Goal: Information Seeking & Learning: Learn about a topic

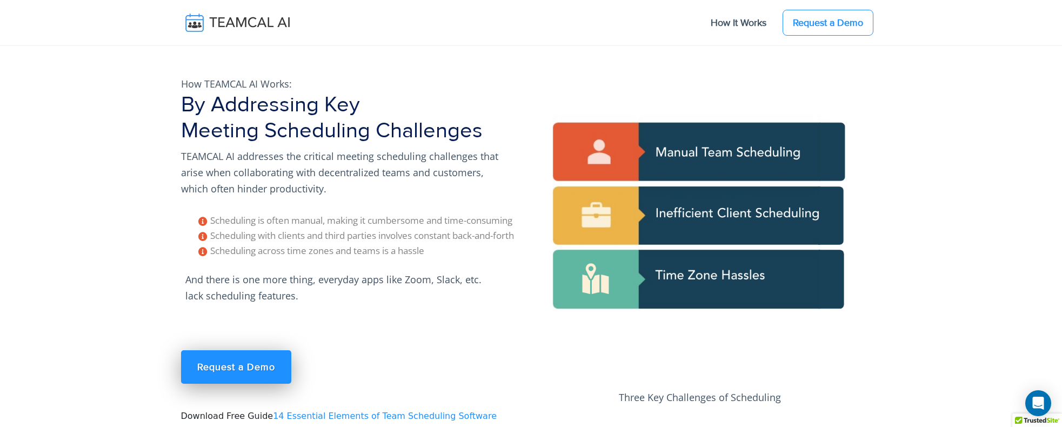
scroll to position [1027, 0]
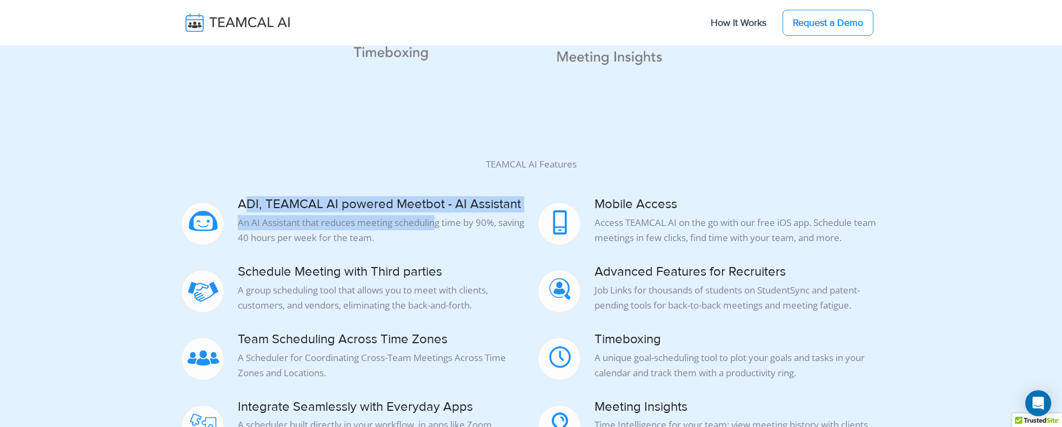
drag, startPoint x: 248, startPoint y: 204, endPoint x: 431, endPoint y: 228, distance: 185.3
click at [431, 228] on div "ADI, TEAMCAL AI powered Meetbot - AI Assistant An AI Assistant that reduces mee…" at bounding box center [353, 221] width 344 height 49
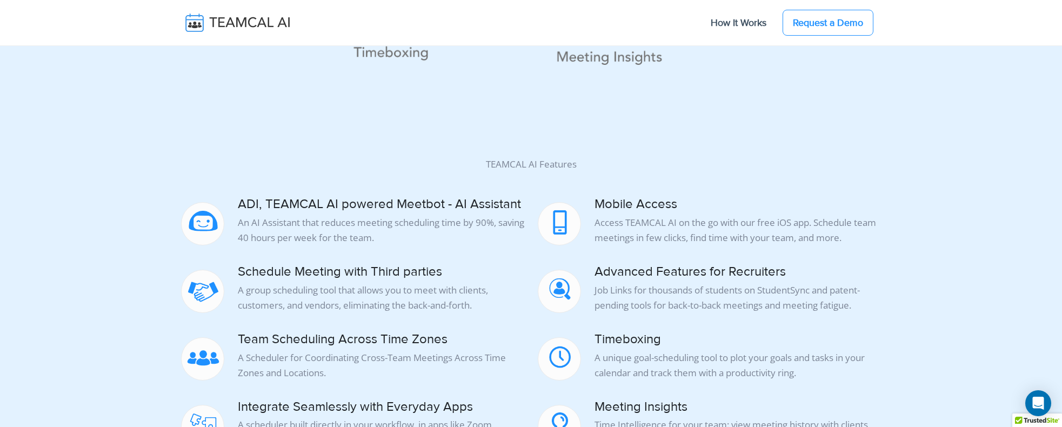
drag, startPoint x: 431, startPoint y: 228, endPoint x: 335, endPoint y: 239, distance: 96.9
click at [335, 239] on p "An AI Assistant that reduces meeting scheduling time by 90%, saving 40 hours pe…" at bounding box center [353, 230] width 344 height 30
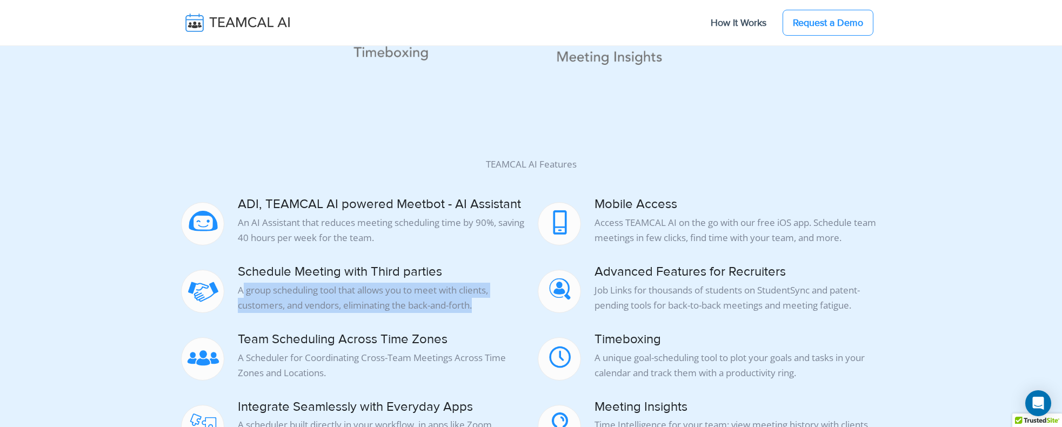
drag, startPoint x: 243, startPoint y: 291, endPoint x: 478, endPoint y: 298, distance: 235.2
click at [479, 298] on p "A group scheduling tool that allows you to meet with clients, customers, and ve…" at bounding box center [353, 298] width 344 height 30
drag, startPoint x: 478, startPoint y: 298, endPoint x: 382, endPoint y: 304, distance: 96.9
click at [382, 304] on p "A group scheduling tool that allows you to meet with clients, customers, and ve…" at bounding box center [353, 298] width 344 height 30
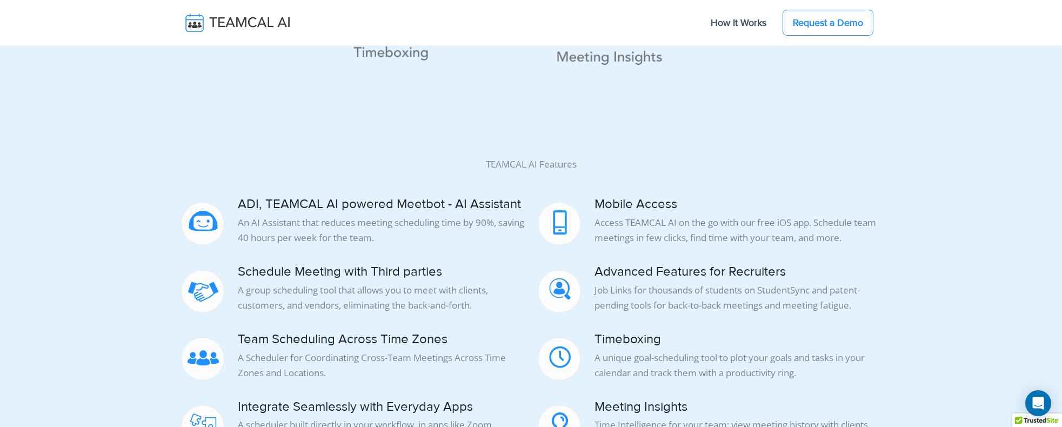
click at [303, 266] on h4 "Schedule Meeting with Third parties" at bounding box center [353, 272] width 344 height 16
click at [192, 298] on img at bounding box center [203, 293] width 43 height 43
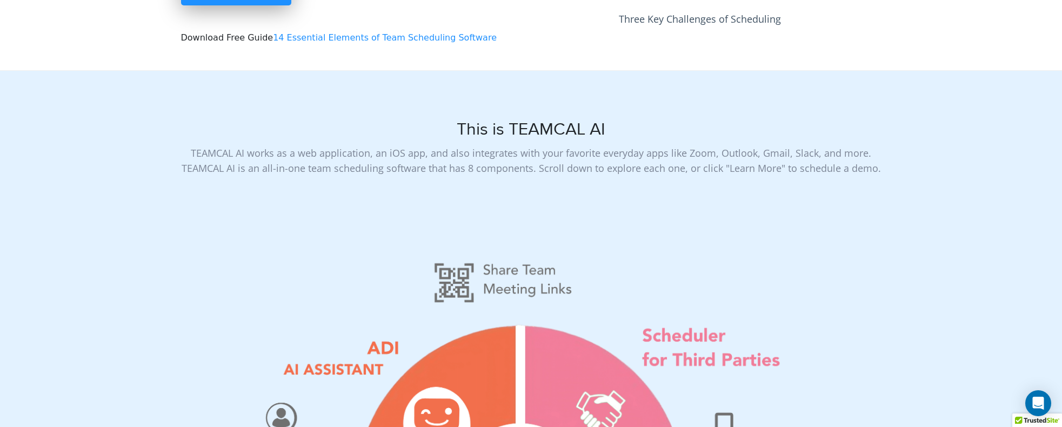
scroll to position [0, 0]
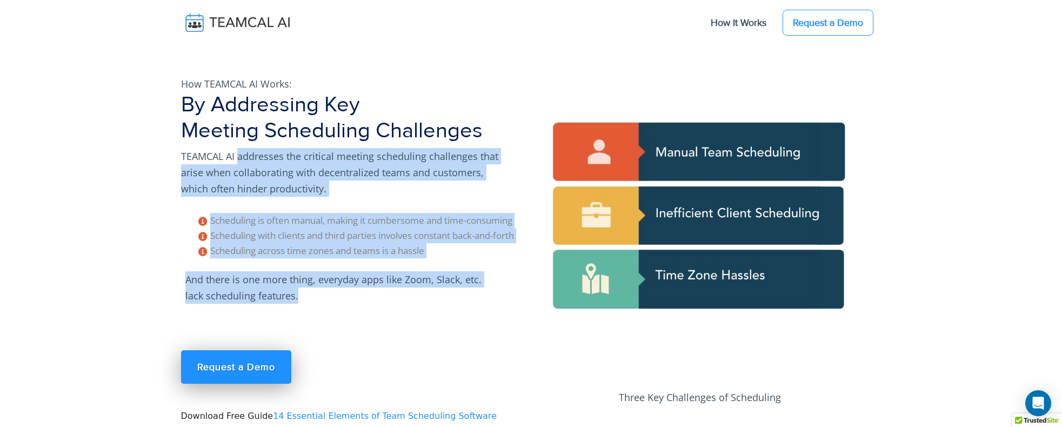
drag, startPoint x: 238, startPoint y: 158, endPoint x: 396, endPoint y: 288, distance: 204.7
click at [396, 288] on div "How TEAMCAL AI Works: By Addressing Key Meeting Scheduling Challenges TEAMCAL A…" at bounding box center [353, 257] width 357 height 384
drag, startPoint x: 396, startPoint y: 288, endPoint x: 338, endPoint y: 279, distance: 57.9
click at [338, 279] on p "And there is one more thing, everyday apps like Zoom, Slack, etc. lack scheduli…" at bounding box center [343, 287] width 324 height 41
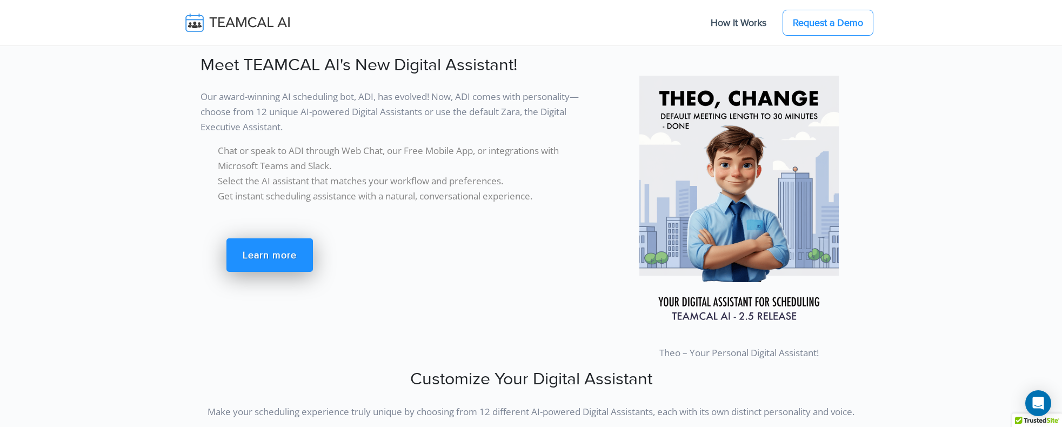
scroll to position [1676, 0]
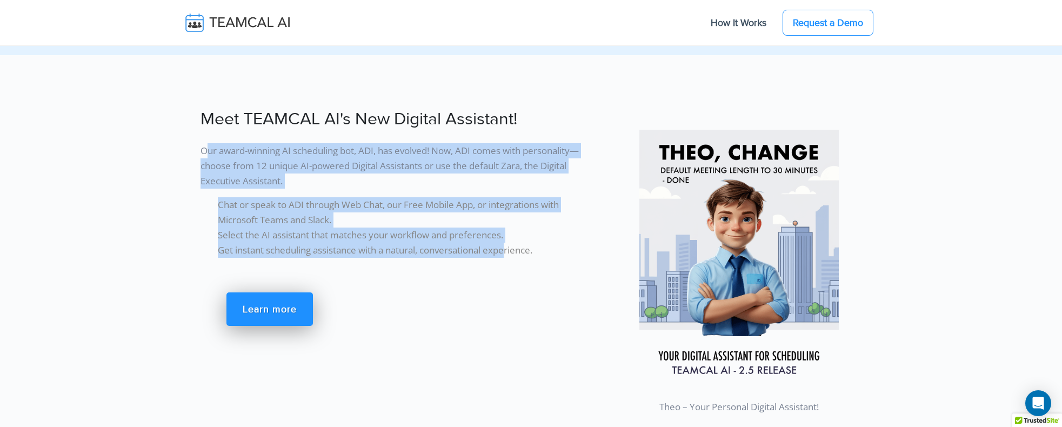
drag, startPoint x: 231, startPoint y: 152, endPoint x: 511, endPoint y: 251, distance: 296.3
click at [511, 251] on div "Meet TEAMCAL AI's New Digital Assistant! Our award-winning AI scheduling bot, A…" at bounding box center [383, 263] width 416 height 319
drag, startPoint x: 511, startPoint y: 251, endPoint x: 359, endPoint y: 238, distance: 151.9
click at [359, 238] on li "Select the AI assistant that matches your workflow and preferences." at bounding box center [401, 235] width 366 height 15
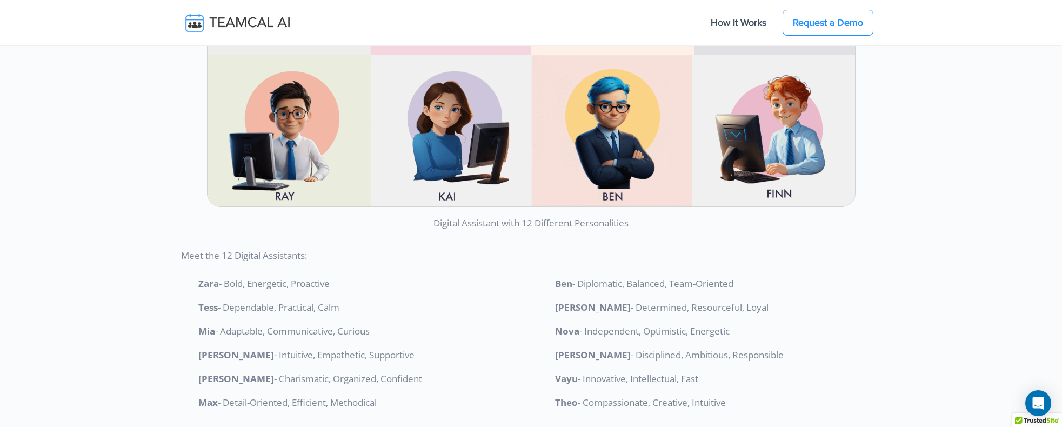
scroll to position [2487, 0]
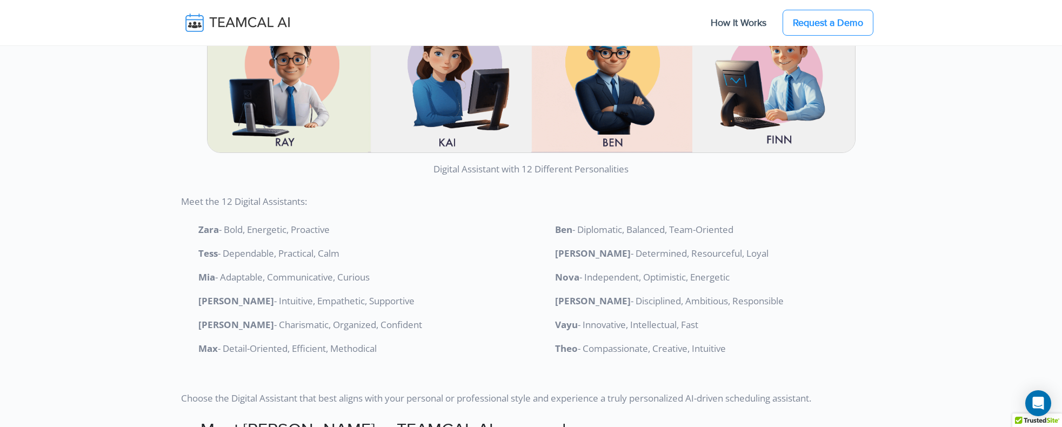
drag, startPoint x: 233, startPoint y: 231, endPoint x: 395, endPoint y: 349, distance: 200.3
click at [395, 349] on ol "Zara - Bold, Energetic, Proactive Tess - Dependable, Practical, Calm Mia - Adap…" at bounding box center [353, 289] width 344 height 134
drag, startPoint x: 395, startPoint y: 349, endPoint x: 321, endPoint y: 358, distance: 74.1
click at [321, 358] on div "Zara - Bold, Energetic, Proactive Tess - Dependable, Practical, Calm Mia - Adap…" at bounding box center [353, 291] width 357 height 147
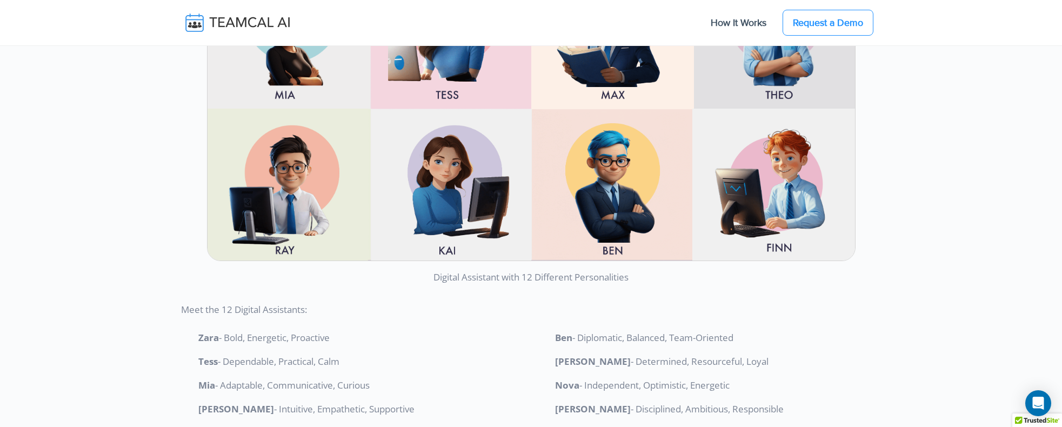
scroll to position [2432, 0]
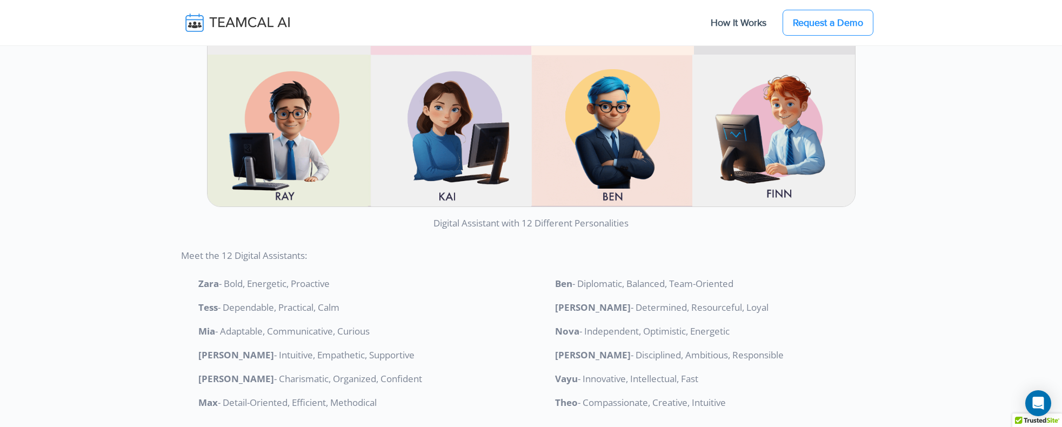
drag, startPoint x: 590, startPoint y: 309, endPoint x: 705, endPoint y: 374, distance: 131.9
click at [705, 374] on ol "Ben - Diplomatic, Balanced, Team-Oriented Kai - Determined, Resourceful, Loyal …" at bounding box center [710, 343] width 344 height 134
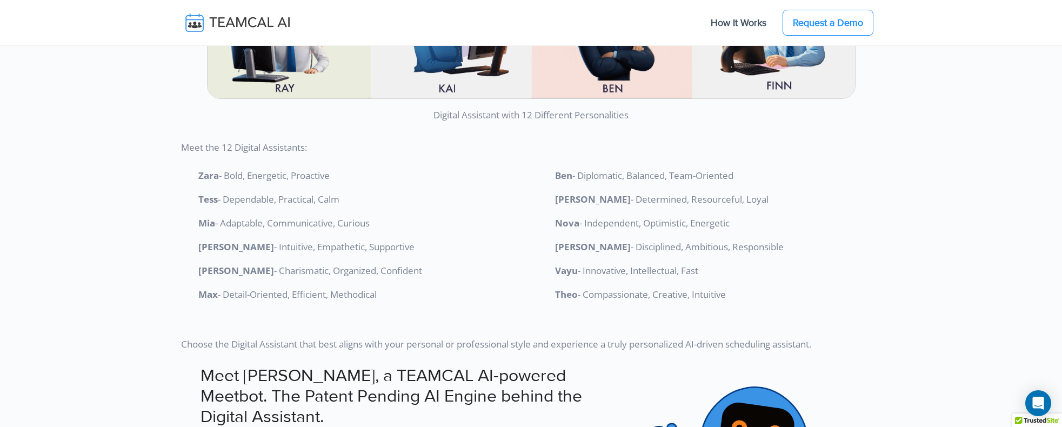
click at [629, 270] on span "- Innovative, Intellectual, Fast" at bounding box center [638, 270] width 121 height 12
drag, startPoint x: 596, startPoint y: 295, endPoint x: 723, endPoint y: 290, distance: 127.7
click at [723, 290] on span "- Compassionate, Creative, Intuitive" at bounding box center [652, 294] width 148 height 12
drag, startPoint x: 723, startPoint y: 290, endPoint x: 676, endPoint y: 298, distance: 47.6
click at [676, 298] on span "- Compassionate, Creative, Intuitive" at bounding box center [652, 294] width 148 height 12
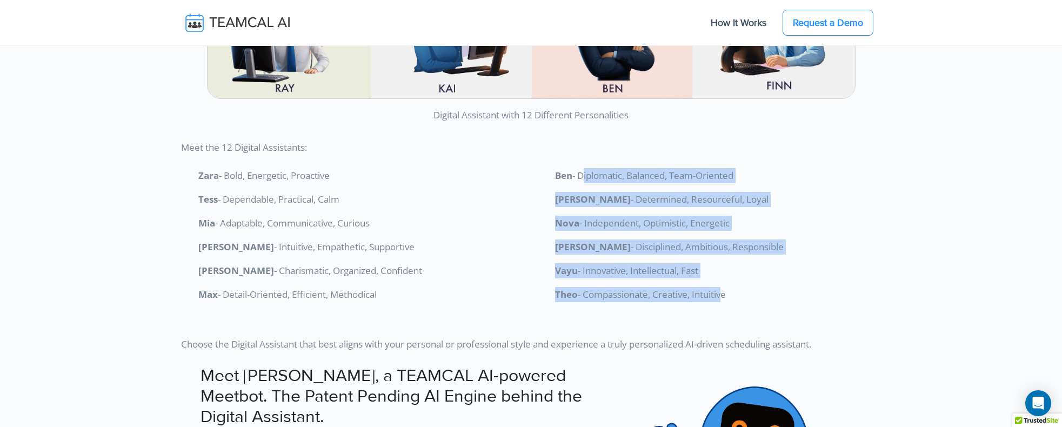
drag, startPoint x: 711, startPoint y: 296, endPoint x: 583, endPoint y: 166, distance: 182.7
click at [583, 166] on div "Ben - Diplomatic, Balanced, Team-Oriented Kai - Determined, Resourceful, Loyal …" at bounding box center [709, 237] width 357 height 147
drag, startPoint x: 583, startPoint y: 166, endPoint x: 591, endPoint y: 181, distance: 16.7
click at [591, 181] on span "- Diplomatic, Balanced, Team-Oriented" at bounding box center [652, 175] width 161 height 12
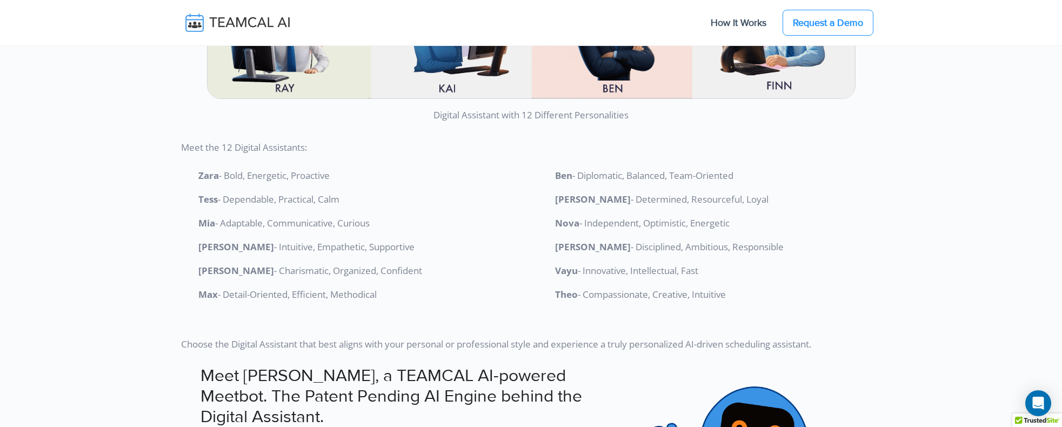
drag, startPoint x: 726, startPoint y: 173, endPoint x: 552, endPoint y: 178, distance: 174.7
click at [552, 178] on ol "Ben - Diplomatic, Balanced, Team-Oriented Kai - Determined, Resourceful, Loyal …" at bounding box center [710, 235] width 344 height 134
drag, startPoint x: 552, startPoint y: 178, endPoint x: 598, endPoint y: 221, distance: 63.1
click at [598, 221] on span "- Independent, Optimistic, Energetic" at bounding box center [654, 223] width 150 height 12
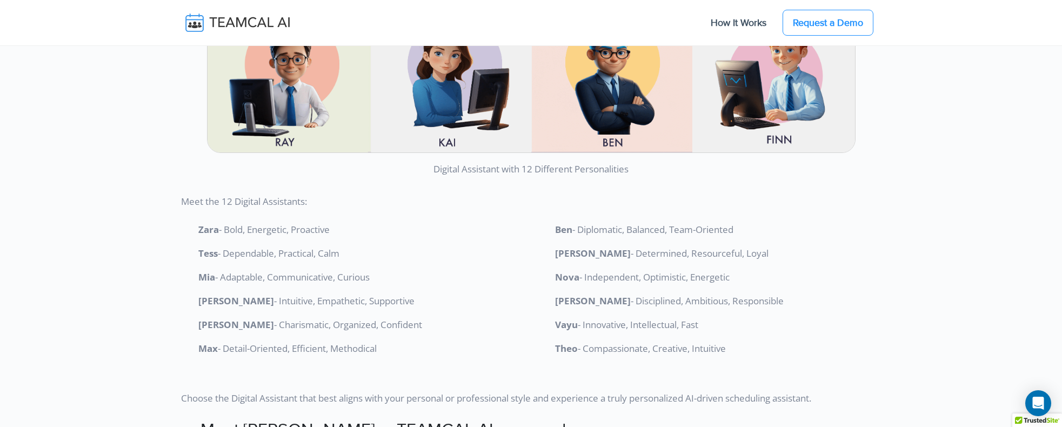
scroll to position [2595, 0]
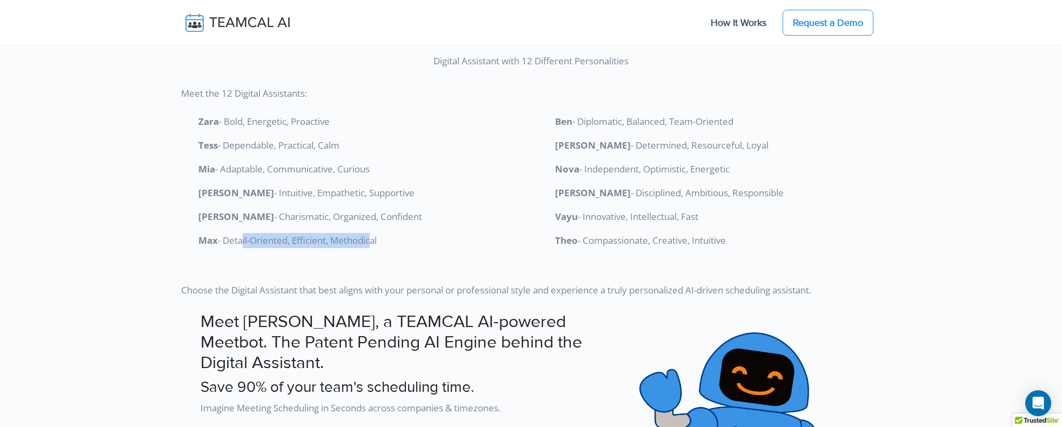
drag, startPoint x: 241, startPoint y: 241, endPoint x: 372, endPoint y: 239, distance: 131.4
click at [372, 239] on span "- Detail-Oriented, Efficient, Methodical" at bounding box center [297, 240] width 159 height 12
click at [631, 143] on span "- Determined, Resourceful, Loyal" at bounding box center [700, 145] width 138 height 12
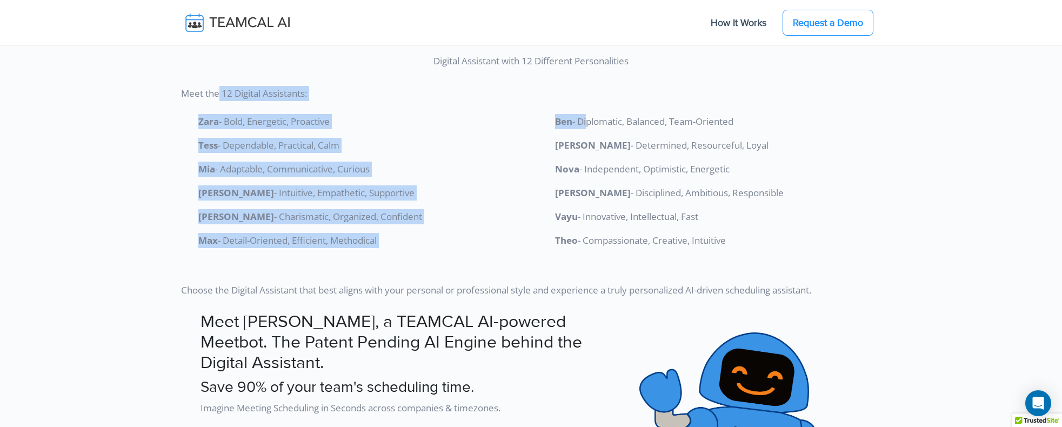
drag, startPoint x: 587, startPoint y: 120, endPoint x: 217, endPoint y: 101, distance: 370.2
drag, startPoint x: 217, startPoint y: 101, endPoint x: 277, endPoint y: 150, distance: 77.2
click at [277, 150] on span "- Dependable, Practical, Calm" at bounding box center [279, 145] width 122 height 12
